Goal: Transaction & Acquisition: Purchase product/service

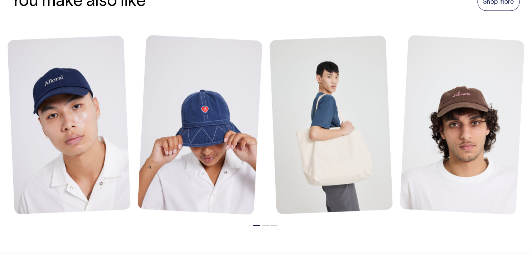
scroll to position [813, 0]
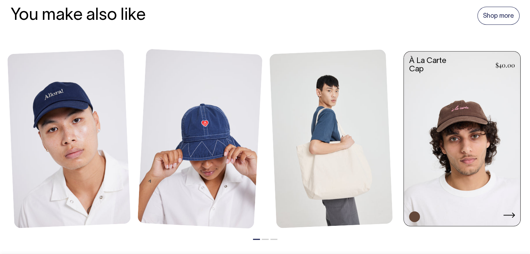
click at [506, 218] on icon at bounding box center [509, 216] width 12 height 6
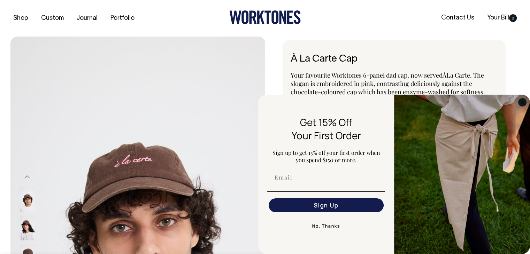
click at [524, 101] on icon "Close dialog" at bounding box center [522, 102] width 3 height 3
